Goal: Task Accomplishment & Management: Manage account settings

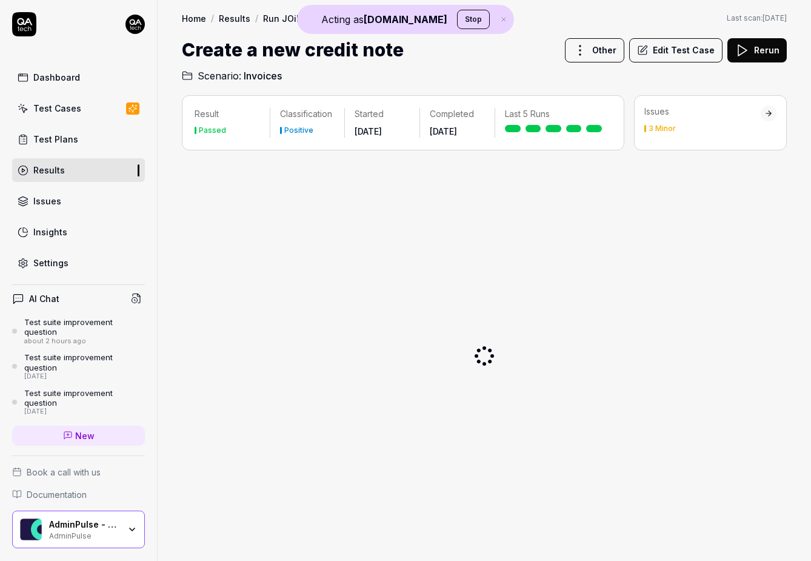
click at [78, 533] on div "AdminPulse" at bounding box center [84, 535] width 70 height 10
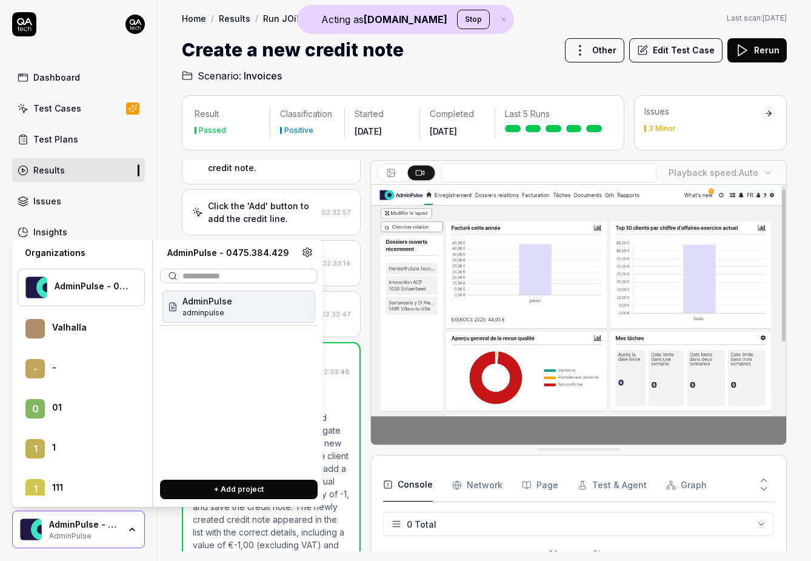
scroll to position [24345, 0]
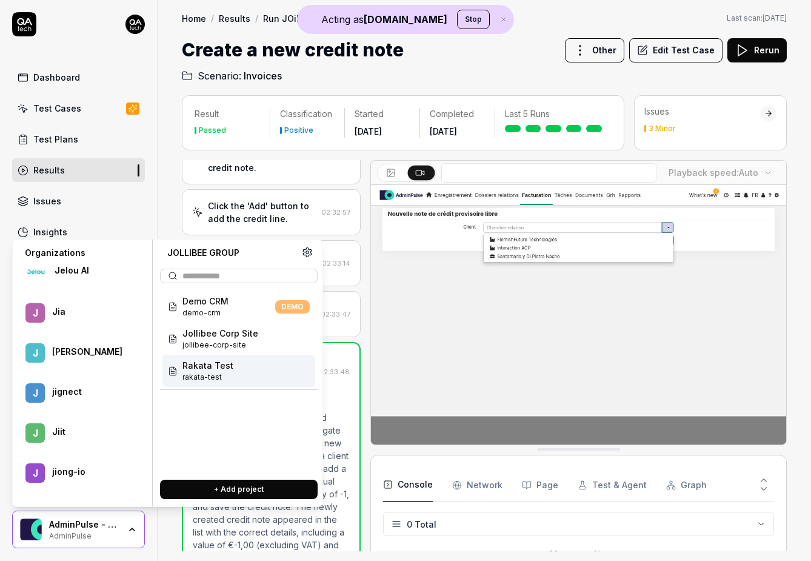
click at [204, 378] on span "rakata-test" at bounding box center [207, 377] width 51 height 11
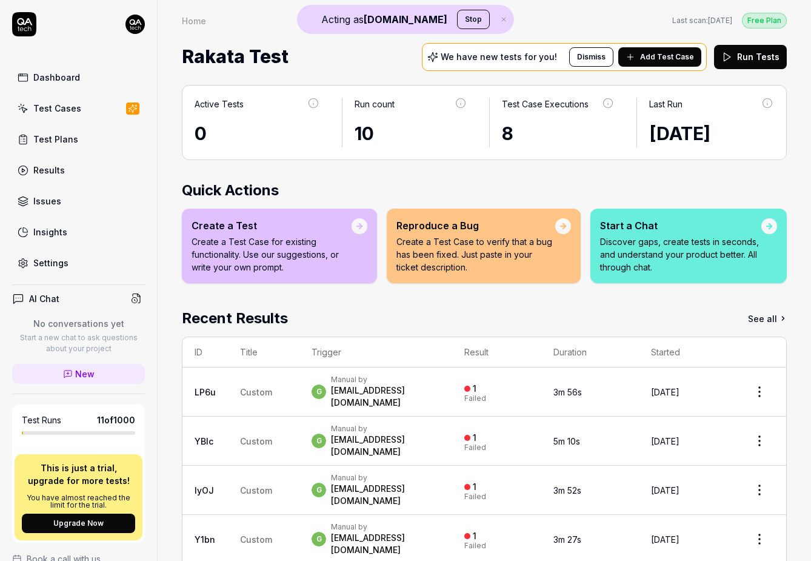
click at [58, 265] on div "Settings" at bounding box center [50, 262] width 35 height 13
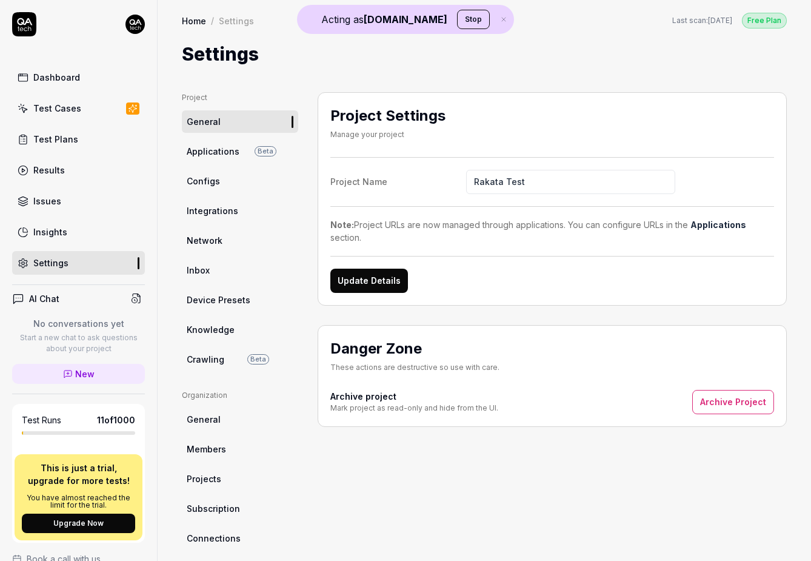
click at [233, 335] on link "Knowledge" at bounding box center [240, 329] width 116 height 22
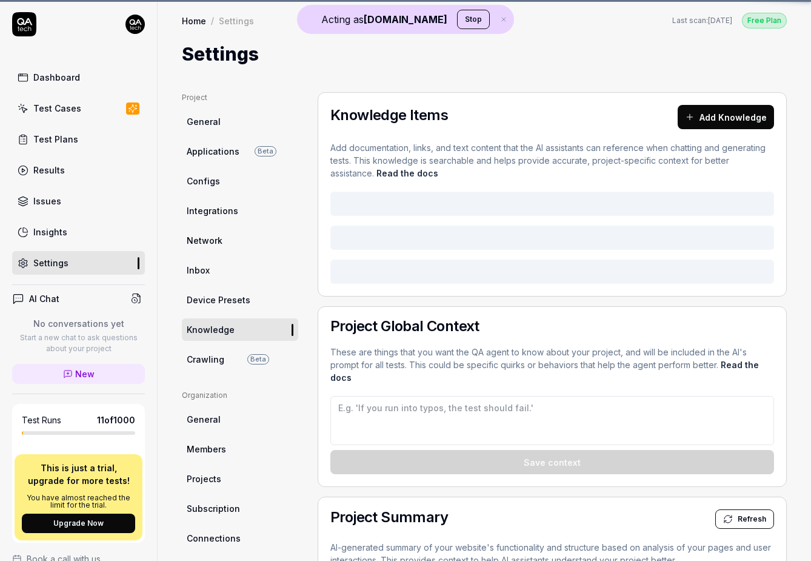
type textarea "*"
type textarea "Before bypassing the login page click to close the debug bar in the bottom righ…"
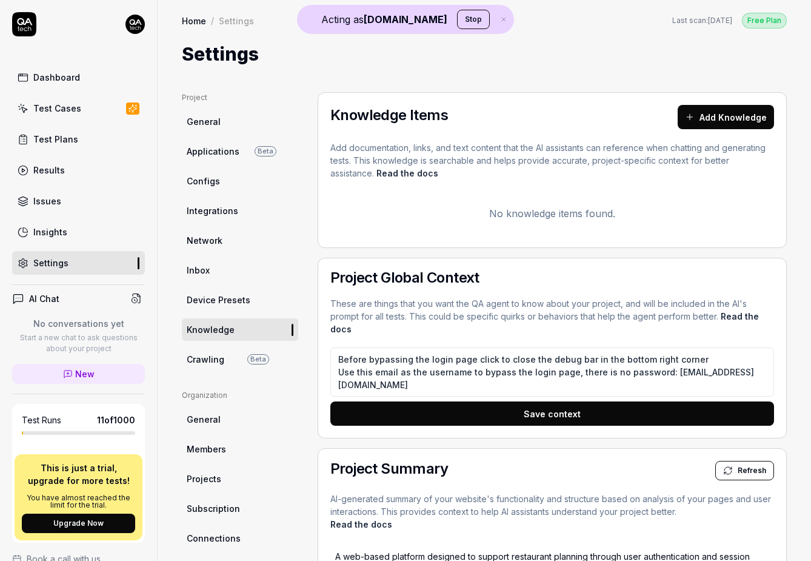
type textarea "*"
